Goal: Find contact information: Obtain details needed to contact an individual or organization

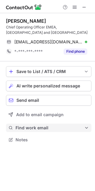
scroll to position [135, 95]
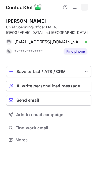
click at [83, 7] on span at bounding box center [84, 7] width 5 height 5
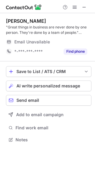
scroll to position [135, 95]
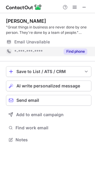
click at [79, 47] on div "Find phone" at bounding box center [73, 52] width 27 height 10
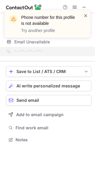
click at [86, 15] on span at bounding box center [85, 16] width 5 height 6
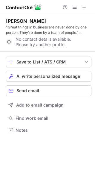
scroll to position [126, 95]
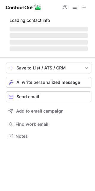
scroll to position [135, 95]
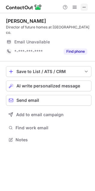
click at [82, 9] on span at bounding box center [84, 7] width 5 height 5
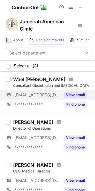
click at [79, 94] on button "View email" at bounding box center [76, 95] width 24 height 6
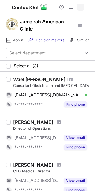
click at [82, 7] on span at bounding box center [80, 7] width 5 height 5
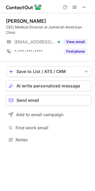
scroll to position [135, 95]
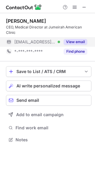
click at [74, 43] on button "View email" at bounding box center [76, 42] width 24 height 6
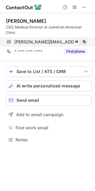
click at [85, 40] on span at bounding box center [84, 41] width 5 height 5
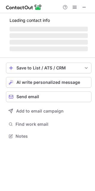
scroll to position [135, 95]
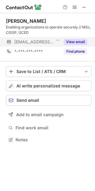
click at [77, 42] on button "View email" at bounding box center [76, 42] width 24 height 6
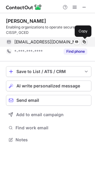
click at [86, 42] on span at bounding box center [84, 41] width 5 height 5
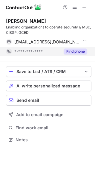
click at [68, 53] on button "Find phone" at bounding box center [76, 51] width 24 height 6
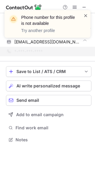
click at [86, 17] on span at bounding box center [85, 16] width 5 height 6
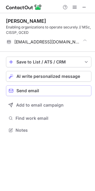
scroll to position [126, 95]
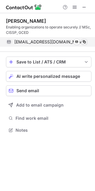
click at [86, 42] on span at bounding box center [84, 41] width 5 height 5
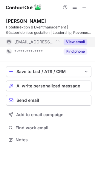
scroll to position [135, 95]
click at [77, 43] on button "View email" at bounding box center [76, 42] width 24 height 6
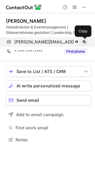
click at [84, 42] on span at bounding box center [84, 41] width 5 height 5
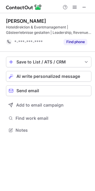
scroll to position [126, 95]
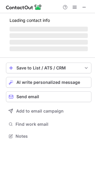
scroll to position [130, 95]
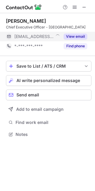
click at [76, 35] on button "View email" at bounding box center [76, 36] width 24 height 6
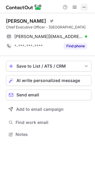
click at [83, 7] on span at bounding box center [84, 7] width 5 height 5
click at [85, 9] on span at bounding box center [84, 7] width 5 height 5
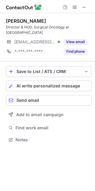
scroll to position [135, 95]
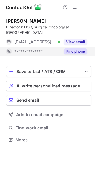
click at [80, 51] on button "Find phone" at bounding box center [76, 51] width 24 height 6
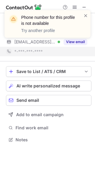
click at [78, 42] on div "Phone number for this profile is not available Try another profile" at bounding box center [48, 26] width 96 height 44
click at [74, 42] on div "Phone number for this profile is not available Try another profile" at bounding box center [48, 26] width 96 height 44
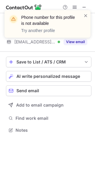
click at [79, 42] on div "Phone number for this profile is not available Try another profile" at bounding box center [48, 26] width 96 height 44
click at [73, 40] on div "Phone number for this profile is not available Try another profile" at bounding box center [48, 26] width 96 height 44
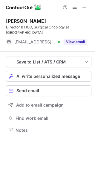
drag, startPoint x: 82, startPoint y: 40, endPoint x: 82, endPoint y: 32, distance: 8.1
click at [82, 40] on div "Phone number for this profile is not available Try another profile" at bounding box center [48, 26] width 96 height 44
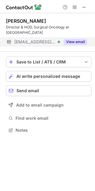
click at [75, 43] on button "View email" at bounding box center [76, 42] width 24 height 6
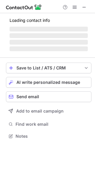
scroll to position [135, 95]
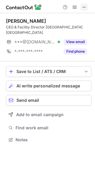
click at [83, 7] on span at bounding box center [84, 7] width 5 height 5
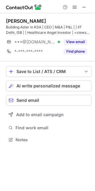
scroll to position [135, 95]
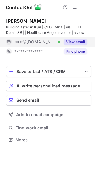
click at [79, 42] on button "View email" at bounding box center [76, 42] width 24 height 6
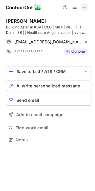
click at [84, 6] on span at bounding box center [84, 7] width 5 height 5
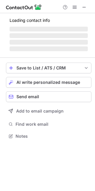
scroll to position [135, 95]
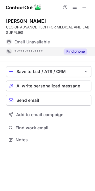
click at [79, 51] on button "Find phone" at bounding box center [76, 51] width 24 height 6
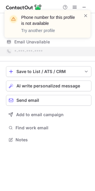
click at [85, 19] on div at bounding box center [85, 24] width 5 height 23
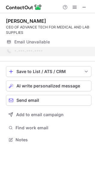
click at [85, 16] on span at bounding box center [85, 16] width 5 height 6
click at [85, 10] on div "Phone number for this profile is not available Try another profile" at bounding box center [47, 23] width 86 height 27
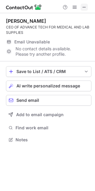
click at [84, 7] on span at bounding box center [84, 7] width 5 height 5
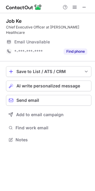
scroll to position [130, 95]
click at [82, 8] on span at bounding box center [84, 7] width 5 height 5
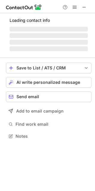
scroll to position [135, 95]
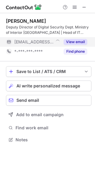
click at [79, 43] on button "View email" at bounding box center [76, 42] width 24 height 6
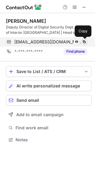
click at [84, 42] on span at bounding box center [84, 41] width 5 height 5
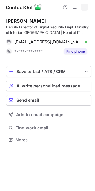
click at [83, 6] on span at bounding box center [84, 7] width 5 height 5
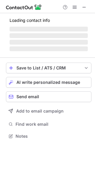
scroll to position [135, 95]
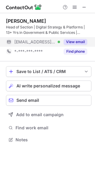
click at [74, 39] on button "View email" at bounding box center [76, 42] width 24 height 6
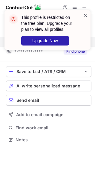
click at [85, 15] on span at bounding box center [85, 16] width 5 height 6
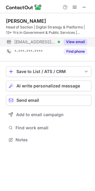
click at [74, 44] on div "This profile is restricted on the free plan. Upgrade your plan to view all prof…" at bounding box center [47, 95] width 95 height 191
click at [75, 40] on button "View email" at bounding box center [76, 42] width 24 height 6
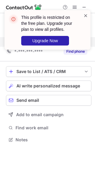
click at [86, 16] on span at bounding box center [85, 16] width 5 height 6
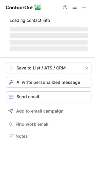
scroll to position [145, 95]
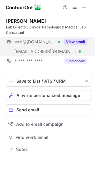
click at [75, 41] on button "View email" at bounding box center [76, 42] width 24 height 6
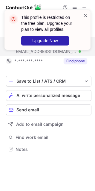
click at [84, 15] on span at bounding box center [85, 16] width 5 height 6
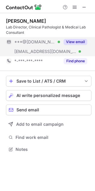
click at [73, 41] on button "View email" at bounding box center [76, 42] width 24 height 6
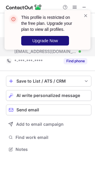
click at [44, 42] on span "Upgrade Now" at bounding box center [45, 40] width 26 height 5
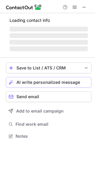
scroll to position [139, 95]
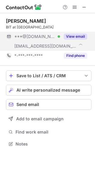
click at [73, 38] on button "View email" at bounding box center [76, 36] width 24 height 6
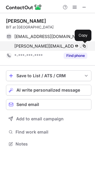
click at [85, 47] on span at bounding box center [84, 46] width 5 height 5
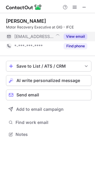
scroll to position [130, 95]
click at [81, 36] on button "View email" at bounding box center [76, 36] width 24 height 6
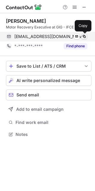
click at [84, 36] on span at bounding box center [84, 36] width 5 height 5
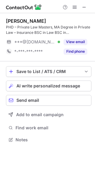
scroll to position [135, 95]
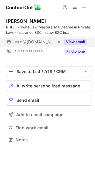
click at [73, 44] on button "View email" at bounding box center [76, 42] width 24 height 6
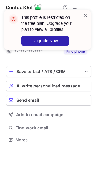
click at [86, 14] on span at bounding box center [85, 16] width 5 height 6
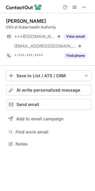
scroll to position [139, 95]
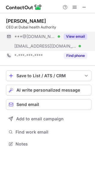
click at [77, 35] on button "View email" at bounding box center [76, 36] width 24 height 6
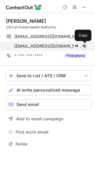
click at [84, 46] on span at bounding box center [84, 46] width 5 height 5
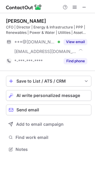
scroll to position [145, 95]
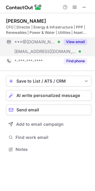
click at [71, 41] on button "View email" at bounding box center [76, 42] width 24 height 6
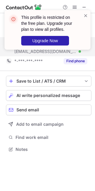
click at [82, 15] on div "This profile is restricted on the free plan. Upgrade your plan to view all prof…" at bounding box center [45, 30] width 76 height 35
click at [83, 15] on span at bounding box center [85, 16] width 5 height 6
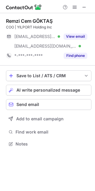
scroll to position [139, 95]
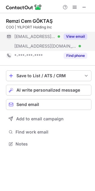
click at [82, 34] on button "View email" at bounding box center [76, 36] width 24 height 6
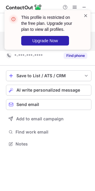
click at [86, 13] on span at bounding box center [85, 16] width 5 height 6
